Goal: Task Accomplishment & Management: Use online tool/utility

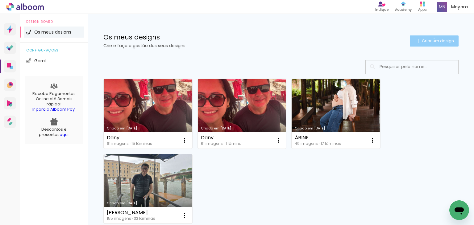
click at [429, 39] on span "Criar um design" at bounding box center [438, 41] width 32 height 4
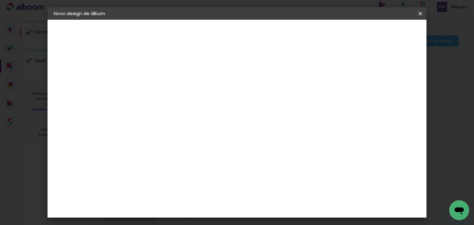
click at [155, 80] on input at bounding box center [155, 83] width 0 height 10
type input "[PERSON_NAME]"
type paper-input "[PERSON_NAME]"
click at [0, 0] on slot "Avançar" at bounding box center [0, 0] width 0 height 0
click at [259, 94] on paper-item "Tamanho Livre" at bounding box center [233, 94] width 54 height 14
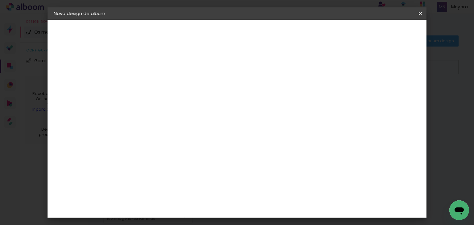
click at [0, 0] on slot "Avançar" at bounding box center [0, 0] width 0 height 0
drag, startPoint x: 270, startPoint y: 188, endPoint x: 309, endPoint y: 188, distance: 38.9
click at [309, 188] on div "cm" at bounding box center [275, 189] width 220 height 22
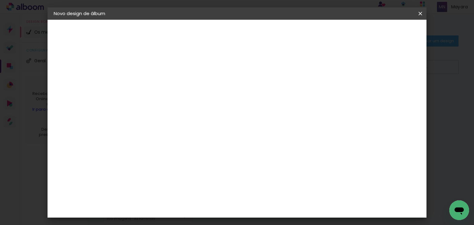
type input "50"
type paper-input "50"
drag, startPoint x: 136, startPoint y: 180, endPoint x: 174, endPoint y: 182, distance: 37.7
click at [174, 20] on div "mm Mostrar margem 25 cm cm cm mm A maioria dos laboratórios sugere 5mm de marge…" at bounding box center [263, 20] width 270 height 0
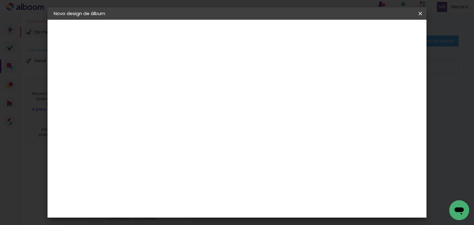
type input "25"
type paper-input "25"
click at [382, 32] on span "Iniciar design" at bounding box center [368, 33] width 28 height 4
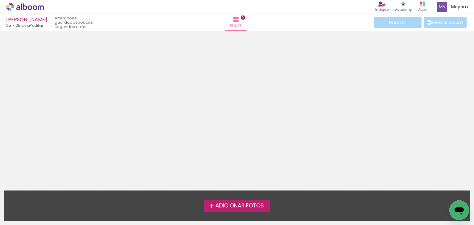
scroll to position [19, 0]
click at [247, 207] on span "Adicionar Fotos" at bounding box center [240, 207] width 48 height 6
click at [0, 0] on input "file" at bounding box center [0, 0] width 0 height 0
click at [240, 208] on span "Adicionar Fotos" at bounding box center [240, 207] width 48 height 6
click at [0, 0] on input "file" at bounding box center [0, 0] width 0 height 0
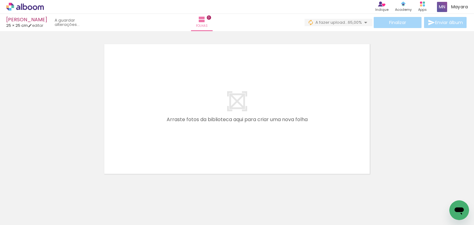
scroll to position [0, 798]
drag, startPoint x: 107, startPoint y: 203, endPoint x: 163, endPoint y: 169, distance: 65.9
click at [161, 144] on quentale-workspace at bounding box center [237, 112] width 474 height 225
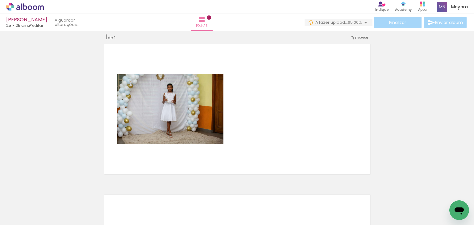
scroll to position [8, 0]
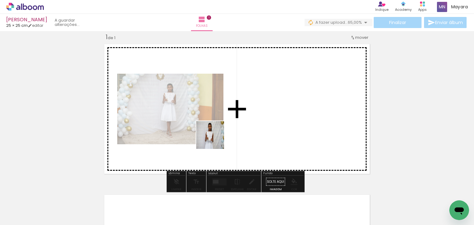
drag, startPoint x: 146, startPoint y: 198, endPoint x: 221, endPoint y: 129, distance: 102.3
click at [220, 132] on quentale-workspace at bounding box center [237, 112] width 474 height 225
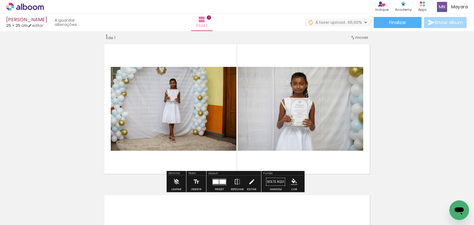
drag, startPoint x: 165, startPoint y: 208, endPoint x: 221, endPoint y: 127, distance: 98.5
click at [221, 128] on quentale-workspace at bounding box center [237, 112] width 474 height 225
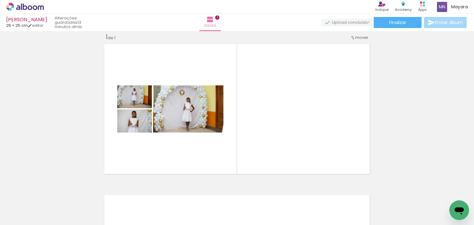
scroll to position [0, 962]
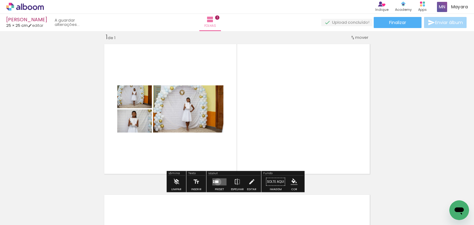
click at [217, 182] on div at bounding box center [216, 182] width 3 height 2
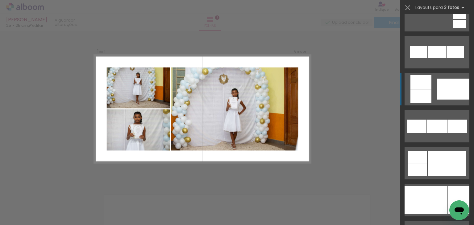
scroll to position [556, 0]
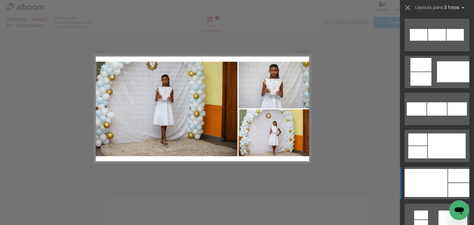
click at [448, 182] on div at bounding box center [458, 176] width 21 height 14
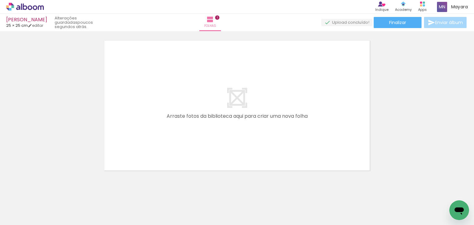
scroll to position [0, 920]
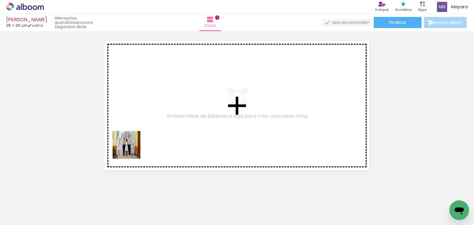
drag, startPoint x: 73, startPoint y: 209, endPoint x: 146, endPoint y: 107, distance: 125.8
click at [146, 107] on quentale-workspace at bounding box center [237, 112] width 474 height 225
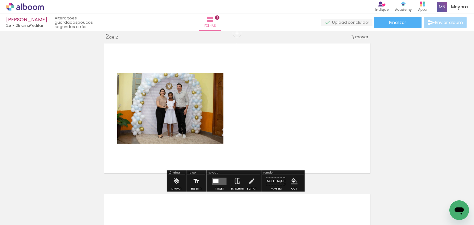
scroll to position [159, 0]
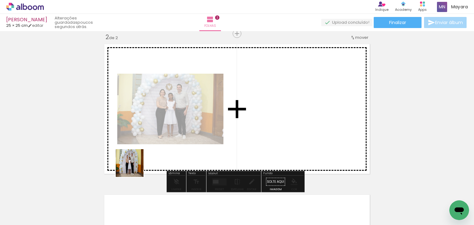
drag, startPoint x: 110, startPoint y: 213, endPoint x: 147, endPoint y: 139, distance: 83.6
click at [147, 139] on quentale-workspace at bounding box center [237, 112] width 474 height 225
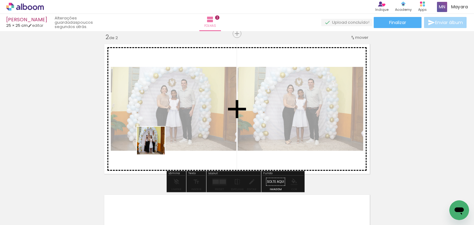
drag, startPoint x: 141, startPoint y: 203, endPoint x: 166, endPoint y: 147, distance: 61.1
click at [160, 122] on quentale-workspace at bounding box center [237, 112] width 474 height 225
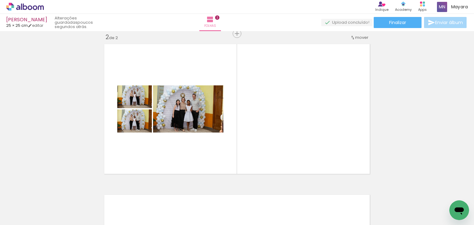
drag, startPoint x: 177, startPoint y: 212, endPoint x: 196, endPoint y: 172, distance: 43.9
click at [178, 131] on quentale-workspace at bounding box center [237, 112] width 474 height 225
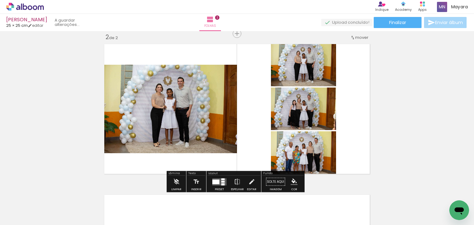
drag, startPoint x: 219, startPoint y: 210, endPoint x: 213, endPoint y: 145, distance: 65.8
click at [206, 122] on quentale-workspace at bounding box center [237, 112] width 474 height 225
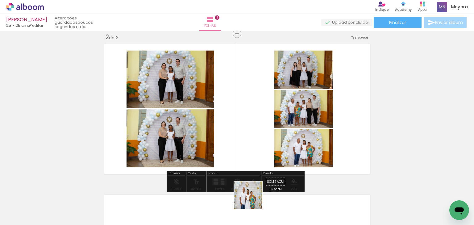
drag, startPoint x: 253, startPoint y: 213, endPoint x: 230, endPoint y: 135, distance: 80.4
click at [231, 136] on quentale-workspace at bounding box center [237, 112] width 474 height 225
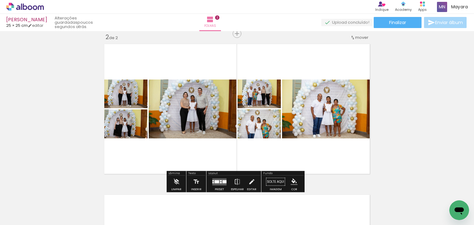
click at [222, 184] on quentale-layouter at bounding box center [220, 182] width 14 height 7
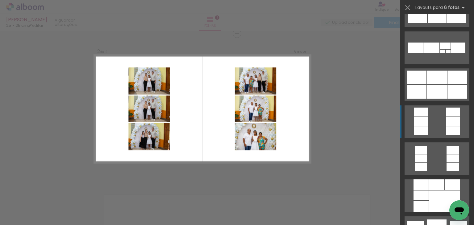
scroll to position [1544, 0]
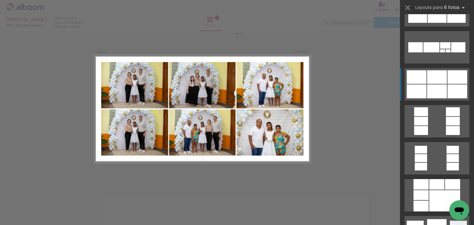
click at [425, 82] on quentale-layouter at bounding box center [437, 84] width 65 height 32
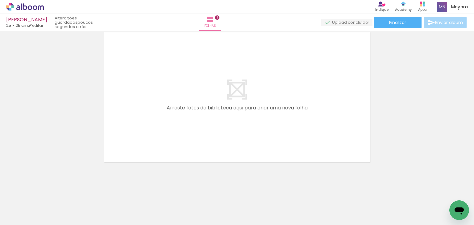
scroll to position [0, 962]
drag, startPoint x: 240, startPoint y: 207, endPoint x: 217, endPoint y: 161, distance: 51.2
click at [202, 135] on quentale-workspace at bounding box center [237, 112] width 474 height 225
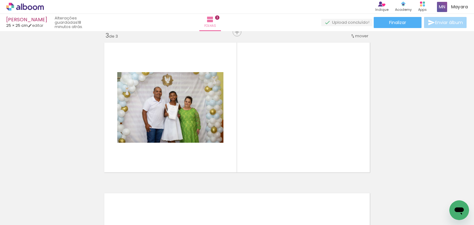
scroll to position [310, 0]
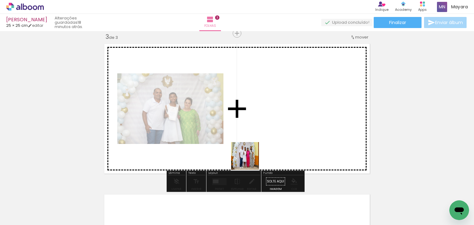
drag, startPoint x: 276, startPoint y: 208, endPoint x: 210, endPoint y: 124, distance: 107.3
click at [211, 126] on quentale-workspace at bounding box center [237, 112] width 474 height 225
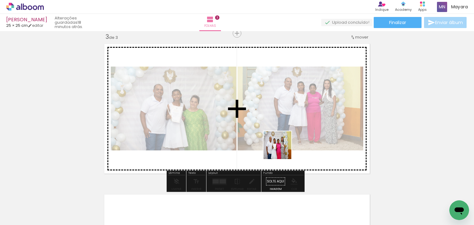
drag, startPoint x: 310, startPoint y: 204, endPoint x: 328, endPoint y: 183, distance: 27.6
click at [258, 121] on quentale-workspace at bounding box center [237, 112] width 474 height 225
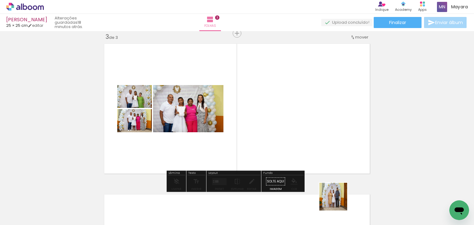
drag, startPoint x: 344, startPoint y: 208, endPoint x: 270, endPoint y: 124, distance: 111.8
click at [270, 124] on quentale-workspace at bounding box center [237, 112] width 474 height 225
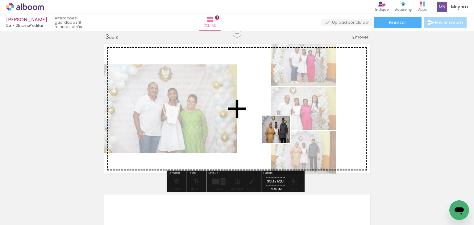
drag, startPoint x: 382, startPoint y: 209, endPoint x: 271, endPoint y: 126, distance: 138.6
click at [272, 128] on quentale-workspace at bounding box center [237, 112] width 474 height 225
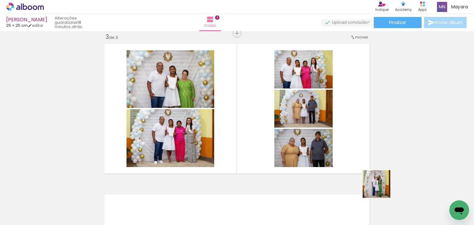
drag, startPoint x: 398, startPoint y: 197, endPoint x: 241, endPoint y: 117, distance: 176.5
click at [241, 117] on quentale-workspace at bounding box center [237, 112] width 474 height 225
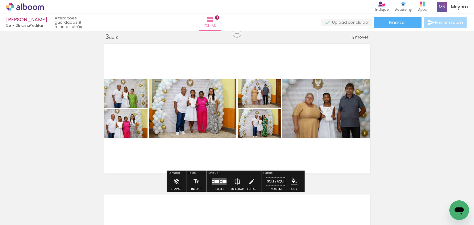
click at [220, 180] on div at bounding box center [221, 180] width 2 height 1
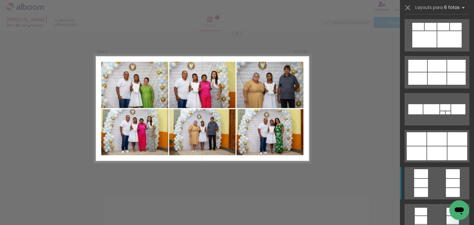
scroll to position [1483, 0]
click at [427, 153] on div at bounding box center [437, 153] width 20 height 14
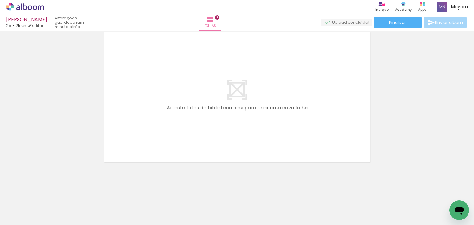
scroll to position [0, 962]
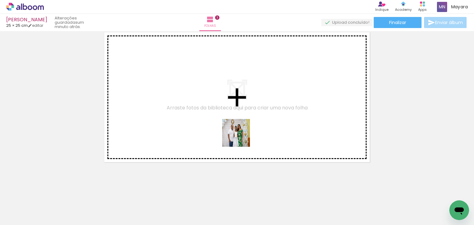
drag, startPoint x: 451, startPoint y: 200, endPoint x: 181, endPoint y: 120, distance: 281.8
click at [181, 120] on quentale-workspace at bounding box center [237, 112] width 474 height 225
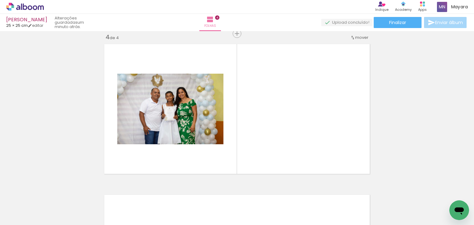
scroll to position [0, 576]
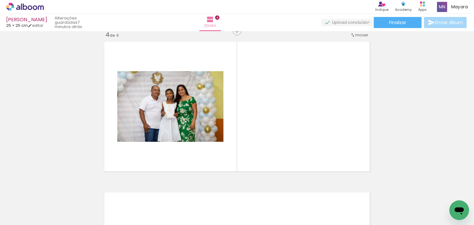
scroll to position [0, 599]
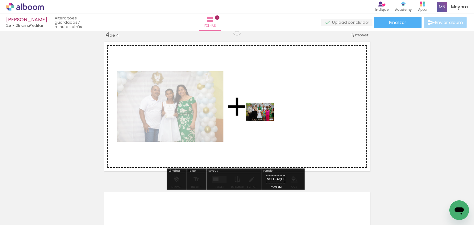
drag, startPoint x: 260, startPoint y: 203, endPoint x: 265, endPoint y: 121, distance: 81.7
click at [265, 121] on quentale-workspace at bounding box center [237, 112] width 474 height 225
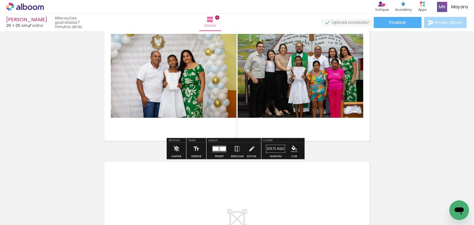
scroll to position [624, 0]
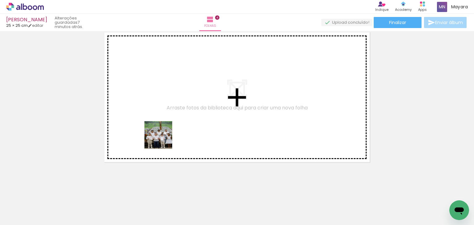
drag, startPoint x: 159, startPoint y: 207, endPoint x: 188, endPoint y: 153, distance: 60.7
click at [159, 99] on quentale-workspace at bounding box center [237, 112] width 474 height 225
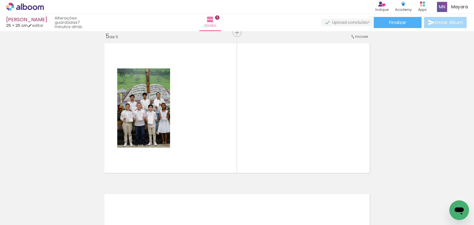
scroll to position [612, 0]
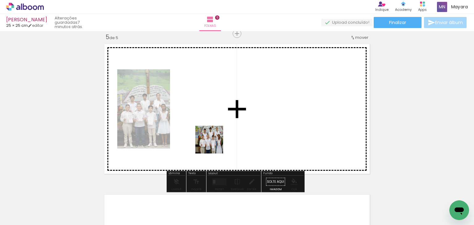
drag, startPoint x: 194, startPoint y: 208, endPoint x: 215, endPoint y: 139, distance: 71.6
click at [215, 139] on quentale-workspace at bounding box center [237, 112] width 474 height 225
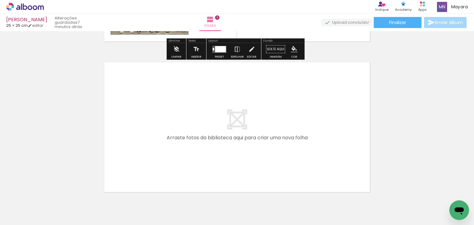
scroll to position [766, 0]
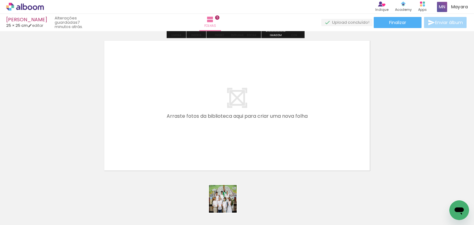
drag, startPoint x: 228, startPoint y: 204, endPoint x: 222, endPoint y: 149, distance: 55.2
click at [222, 149] on quentale-workspace at bounding box center [237, 112] width 474 height 225
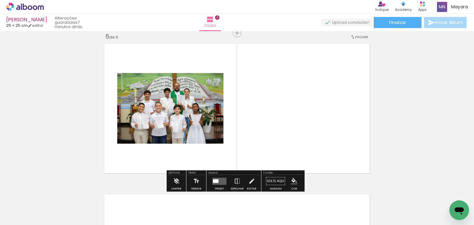
scroll to position [763, 0]
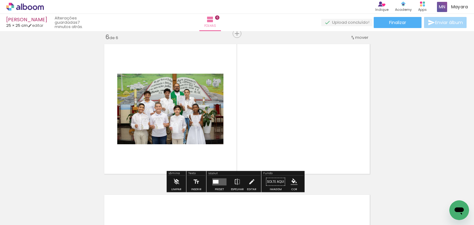
click at [224, 186] on div at bounding box center [219, 182] width 17 height 12
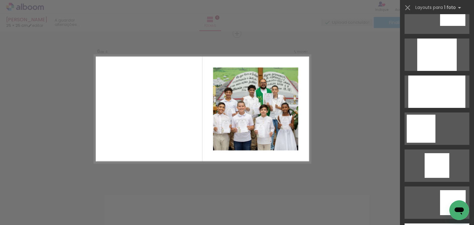
scroll to position [402, 0]
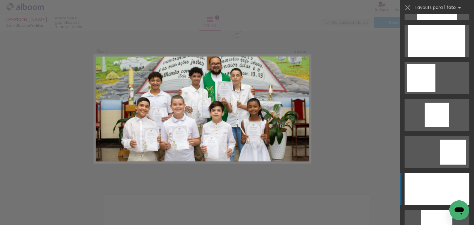
click at [435, 182] on div at bounding box center [437, 189] width 65 height 32
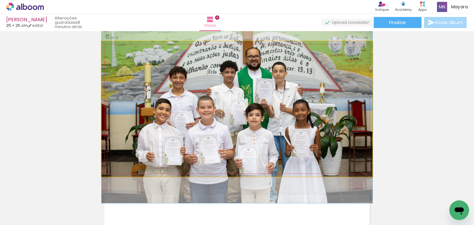
drag, startPoint x: 271, startPoint y: 118, endPoint x: 275, endPoint y: 122, distance: 5.3
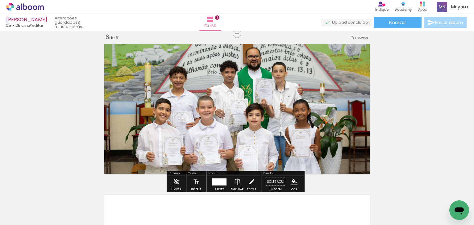
click at [228, 211] on div at bounding box center [223, 205] width 31 height 20
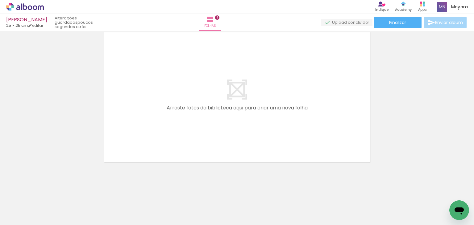
scroll to position [0, 0]
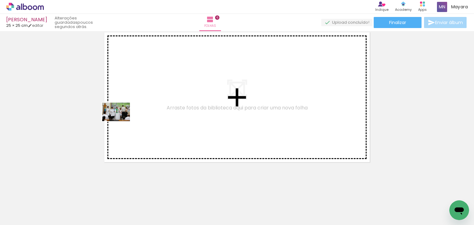
drag, startPoint x: 56, startPoint y: 208, endPoint x: 111, endPoint y: 180, distance: 62.0
click at [123, 112] on quentale-workspace at bounding box center [237, 112] width 474 height 225
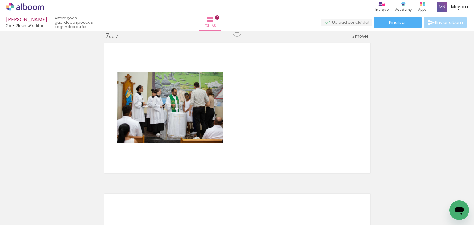
scroll to position [914, 0]
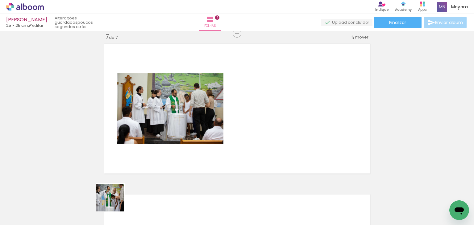
drag, startPoint x: 98, startPoint y: 212, endPoint x: 155, endPoint y: 152, distance: 83.0
click at [156, 146] on quentale-workspace at bounding box center [237, 112] width 474 height 225
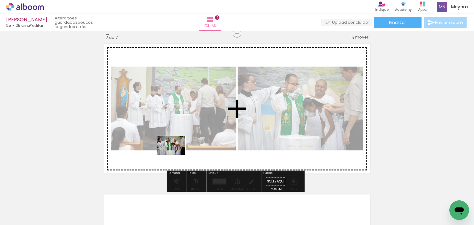
drag, startPoint x: 137, startPoint y: 205, endPoint x: 178, endPoint y: 145, distance: 72.8
click at [178, 145] on quentale-workspace at bounding box center [237, 112] width 474 height 225
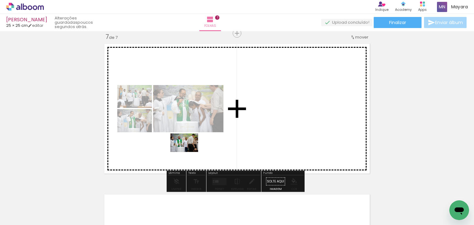
drag, startPoint x: 164, startPoint y: 204, endPoint x: 190, endPoint y: 137, distance: 72.4
click at [190, 137] on quentale-workspace at bounding box center [237, 112] width 474 height 225
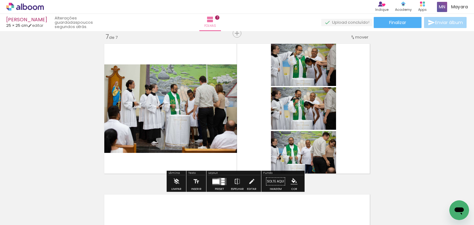
click at [219, 181] on quentale-layouter at bounding box center [220, 181] width 14 height 7
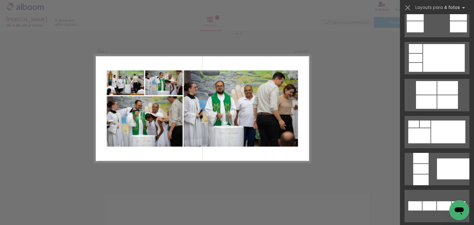
scroll to position [309, 0]
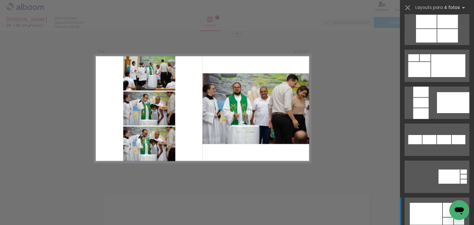
scroll to position [309, 0]
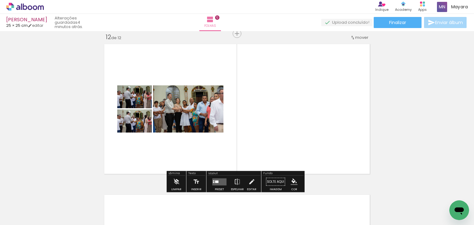
scroll to position [0, 389]
click at [213, 181] on div at bounding box center [214, 181] width 2 height 1
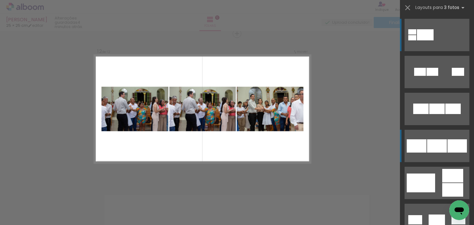
click at [434, 145] on div at bounding box center [437, 146] width 20 height 13
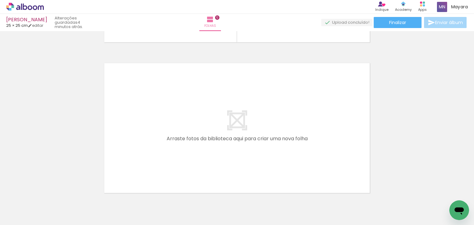
scroll to position [0, 962]
click at [395, 23] on span "Finalizar" at bounding box center [397, 22] width 17 height 4
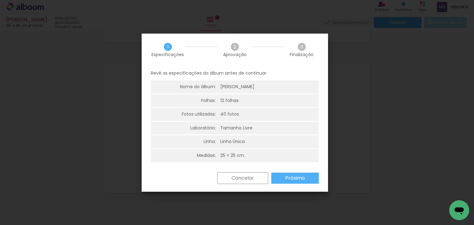
click at [0, 0] on slot "Próximo" at bounding box center [0, 0] width 0 height 0
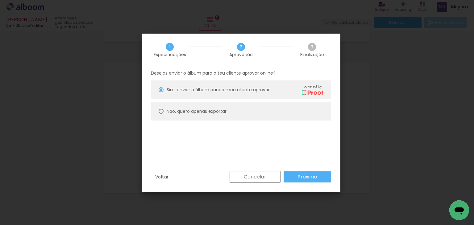
click at [0, 0] on slot "Não, quero apenas exportar" at bounding box center [0, 0] width 0 height 0
type paper-radio-button "on"
click at [296, 176] on paper-button "Próximo" at bounding box center [308, 177] width 48 height 11
type input "Alta, 300 DPI"
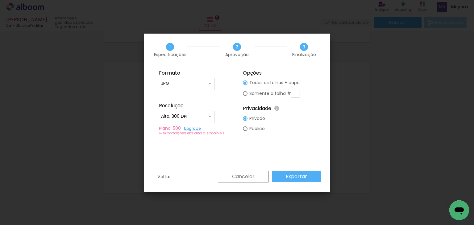
click at [205, 85] on input "JPG" at bounding box center [184, 84] width 46 height 6
click at [178, 93] on paper-item "PDF" at bounding box center [187, 95] width 56 height 12
type input "PDF"
click at [0, 0] on slot "Exportar" at bounding box center [0, 0] width 0 height 0
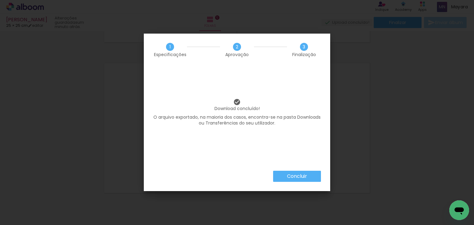
click at [0, 0] on slot "Concluir" at bounding box center [0, 0] width 0 height 0
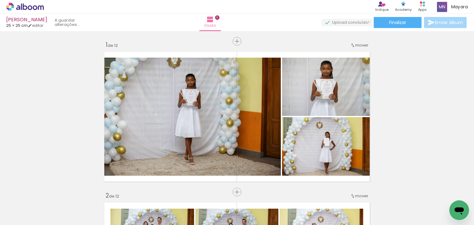
scroll to position [0, 962]
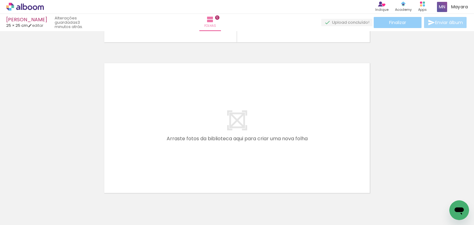
click at [398, 23] on span "Finalizar" at bounding box center [397, 22] width 17 height 4
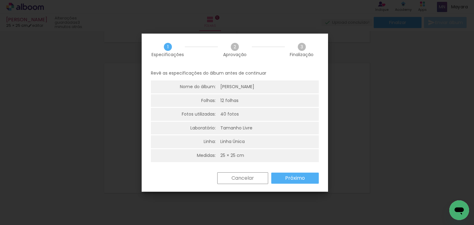
click at [397, 102] on iron-overlay-backdrop at bounding box center [237, 112] width 474 height 225
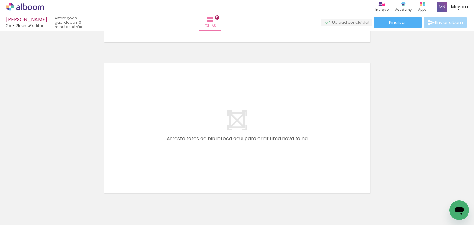
scroll to position [0, 962]
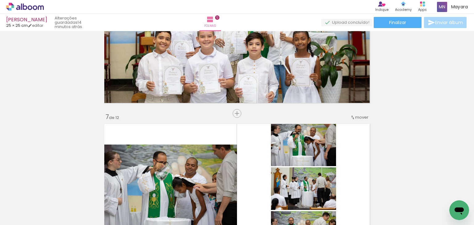
scroll to position [957, 0]
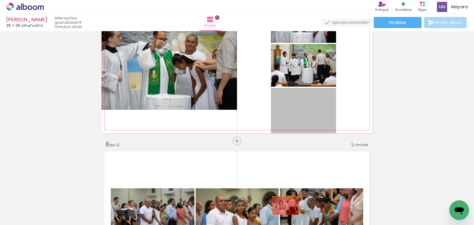
drag, startPoint x: 296, startPoint y: 116, endPoint x: 312, endPoint y: 93, distance: 28.4
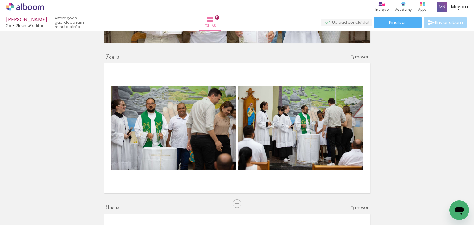
scroll to position [896, 0]
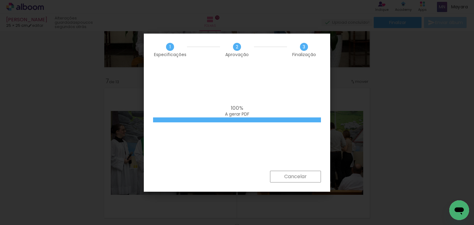
scroll to position [649, 0]
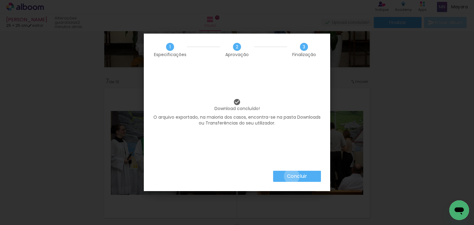
click at [0, 0] on slot "Concluir" at bounding box center [0, 0] width 0 height 0
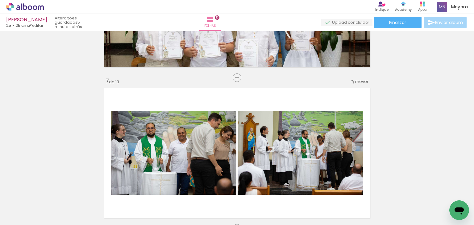
scroll to position [649, 0]
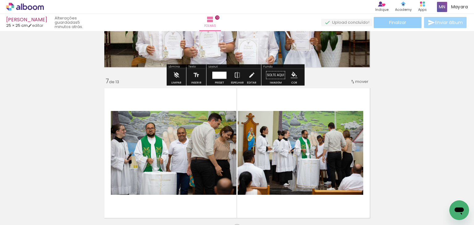
click at [390, 23] on span "Finalizar" at bounding box center [397, 22] width 17 height 4
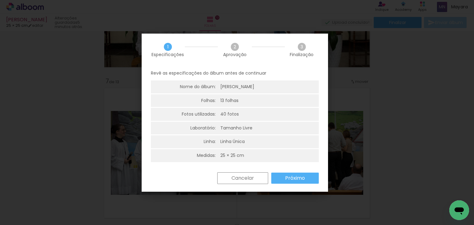
click at [0, 0] on slot "Próximo" at bounding box center [0, 0] width 0 height 0
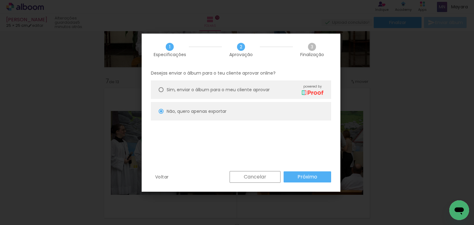
click at [0, 0] on slot "Próximo" at bounding box center [0, 0] width 0 height 0
type input "Alta, 300 DPI"
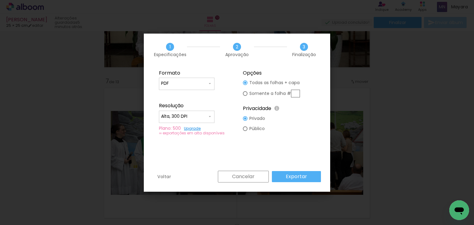
click at [192, 84] on input "PDF" at bounding box center [184, 84] width 46 height 6
click at [175, 83] on paper-item "JPG" at bounding box center [187, 83] width 56 height 12
type input "JPG"
click at [0, 0] on slot "Exportar" at bounding box center [0, 0] width 0 height 0
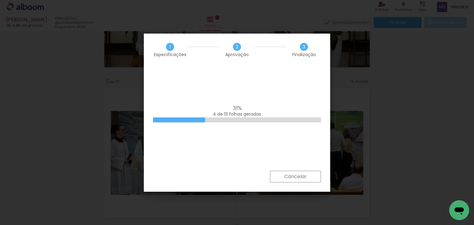
scroll to position [649, 0]
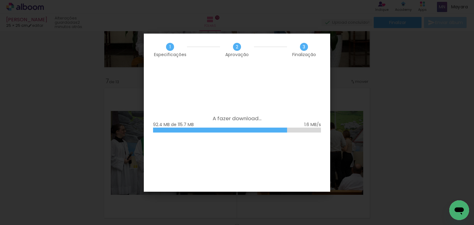
scroll to position [649, 0]
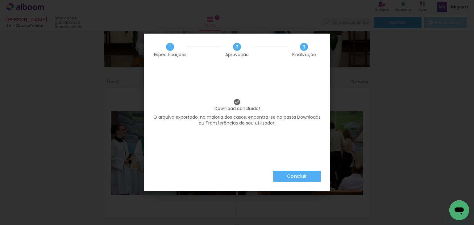
click at [0, 0] on slot "Concluir" at bounding box center [0, 0] width 0 height 0
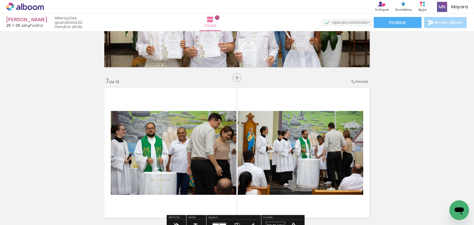
scroll to position [649, 0]
